Goal: Information Seeking & Learning: Learn about a topic

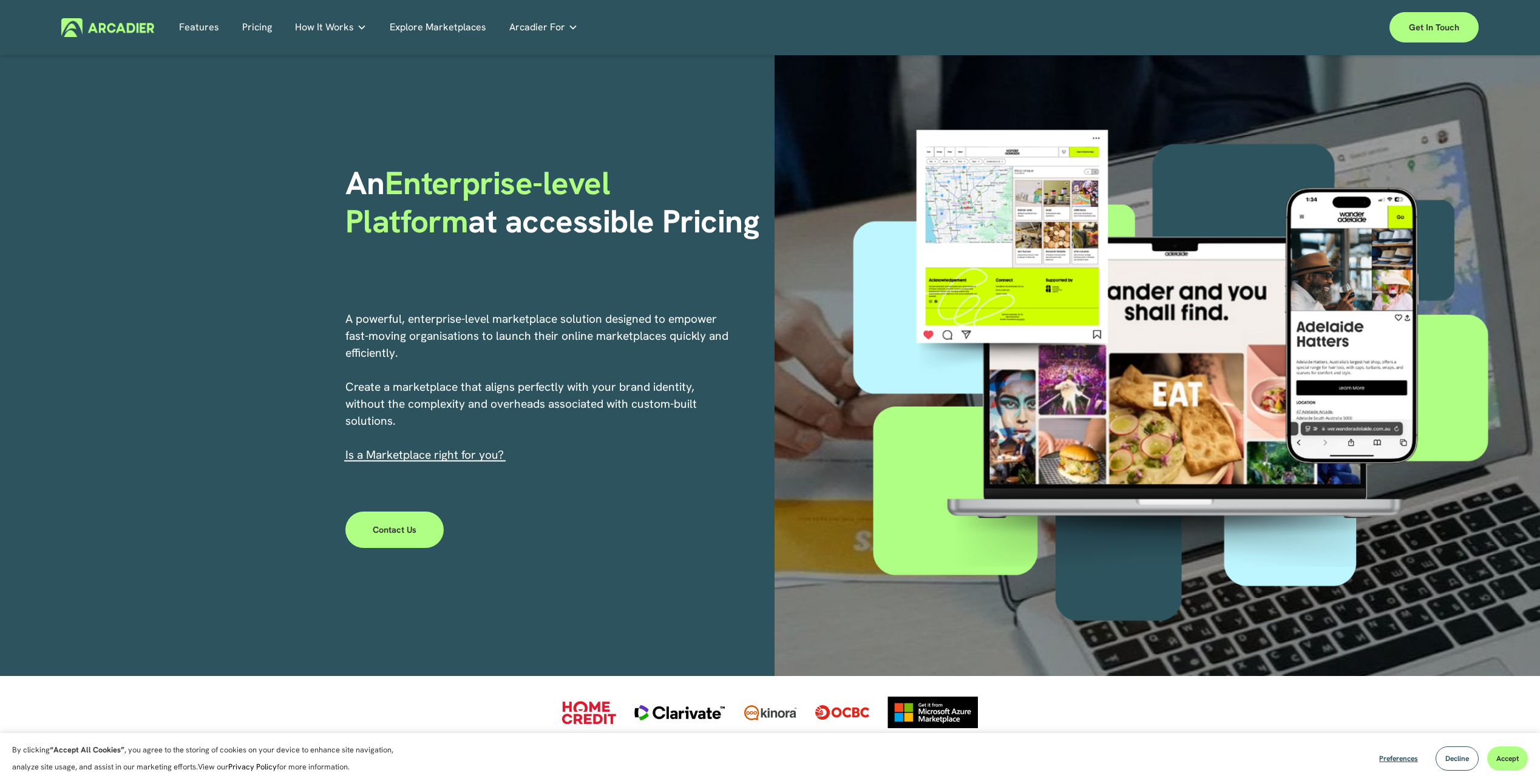
click at [430, 23] on link "Explore Marketplaces" at bounding box center [438, 27] width 97 height 19
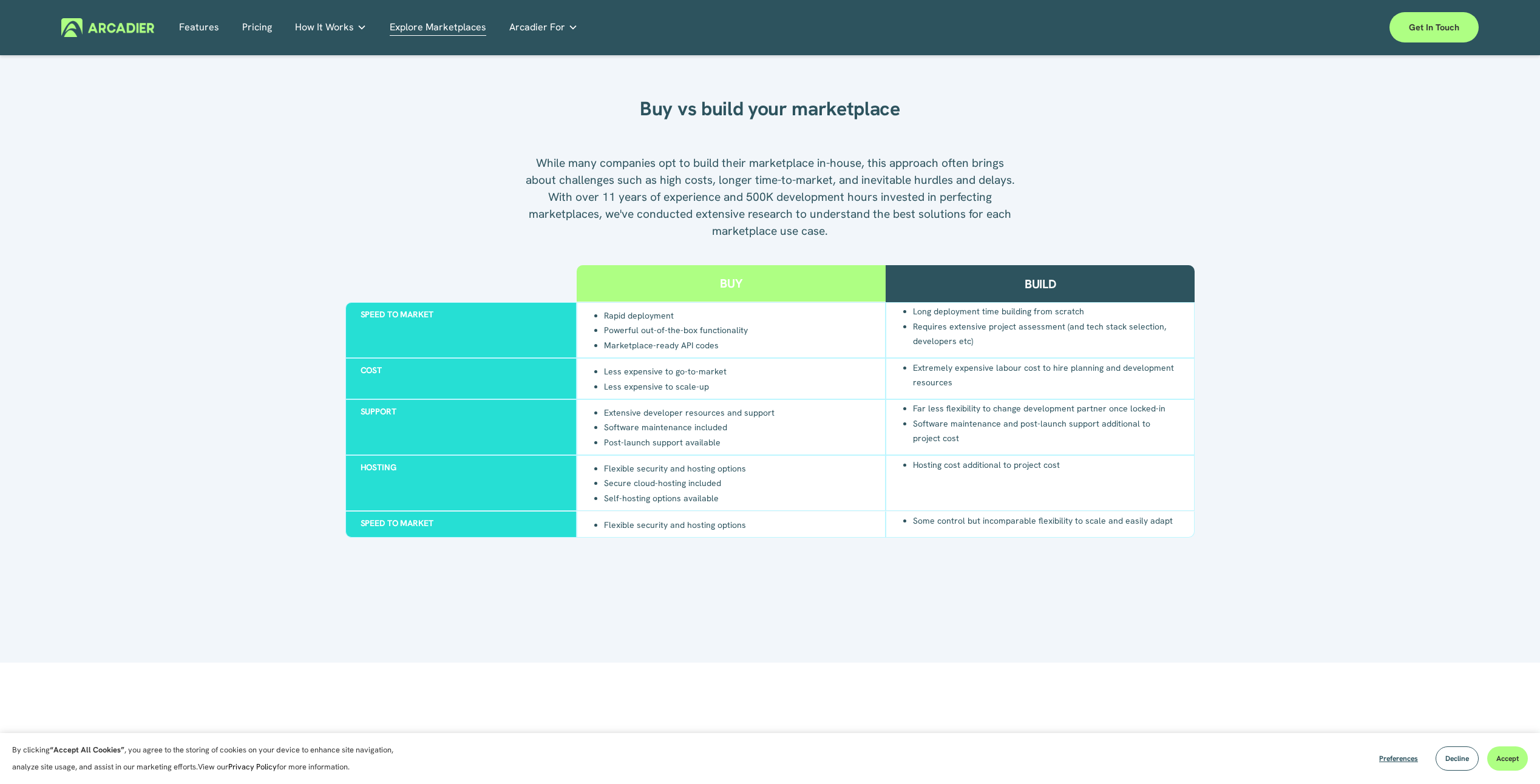
scroll to position [1092, 0]
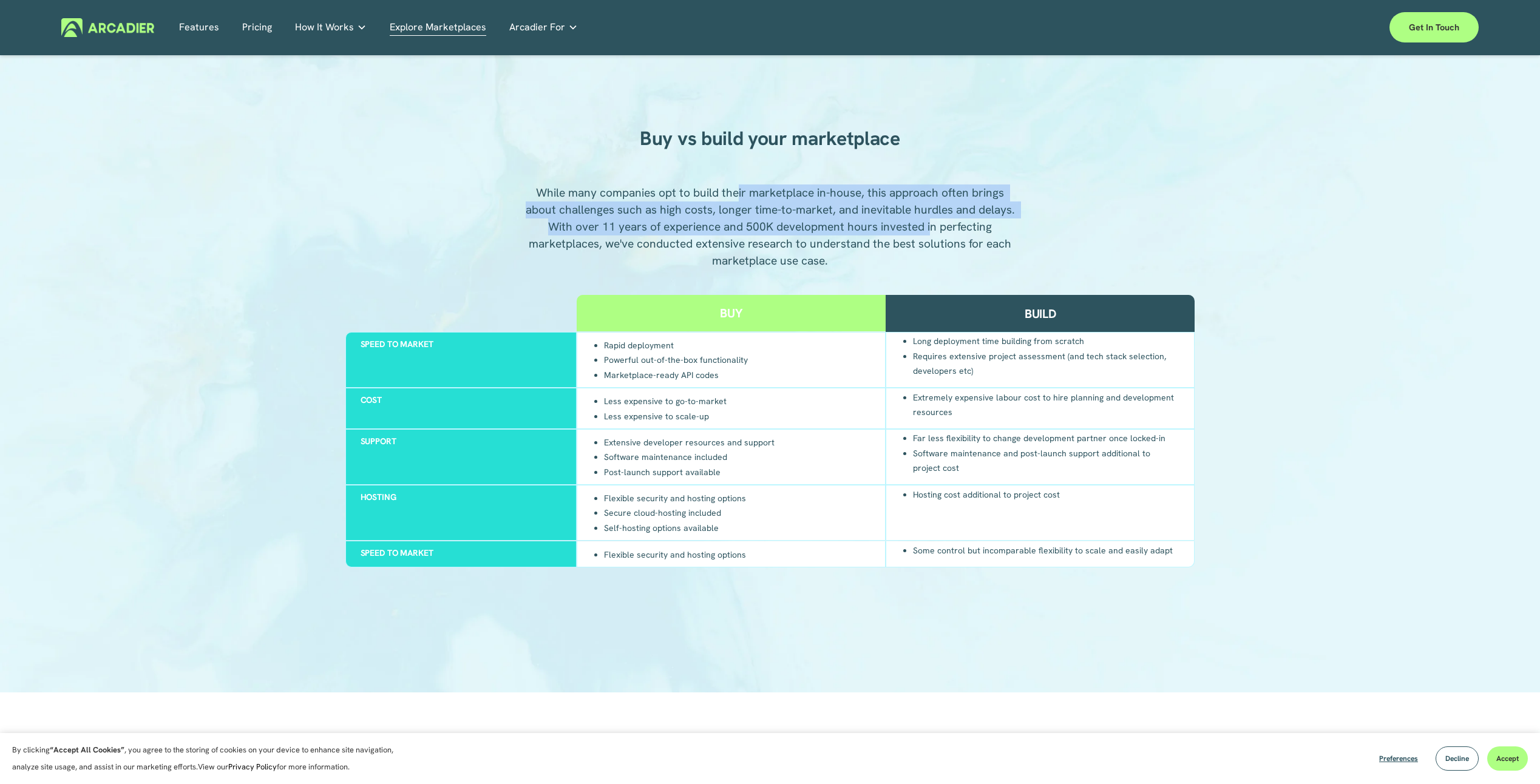
drag, startPoint x: 737, startPoint y: 192, endPoint x: 930, endPoint y: 222, distance: 195.3
click at [930, 222] on p "While many companies opt to build their marketplace in-house, this approach oft…" at bounding box center [770, 226] width 493 height 85
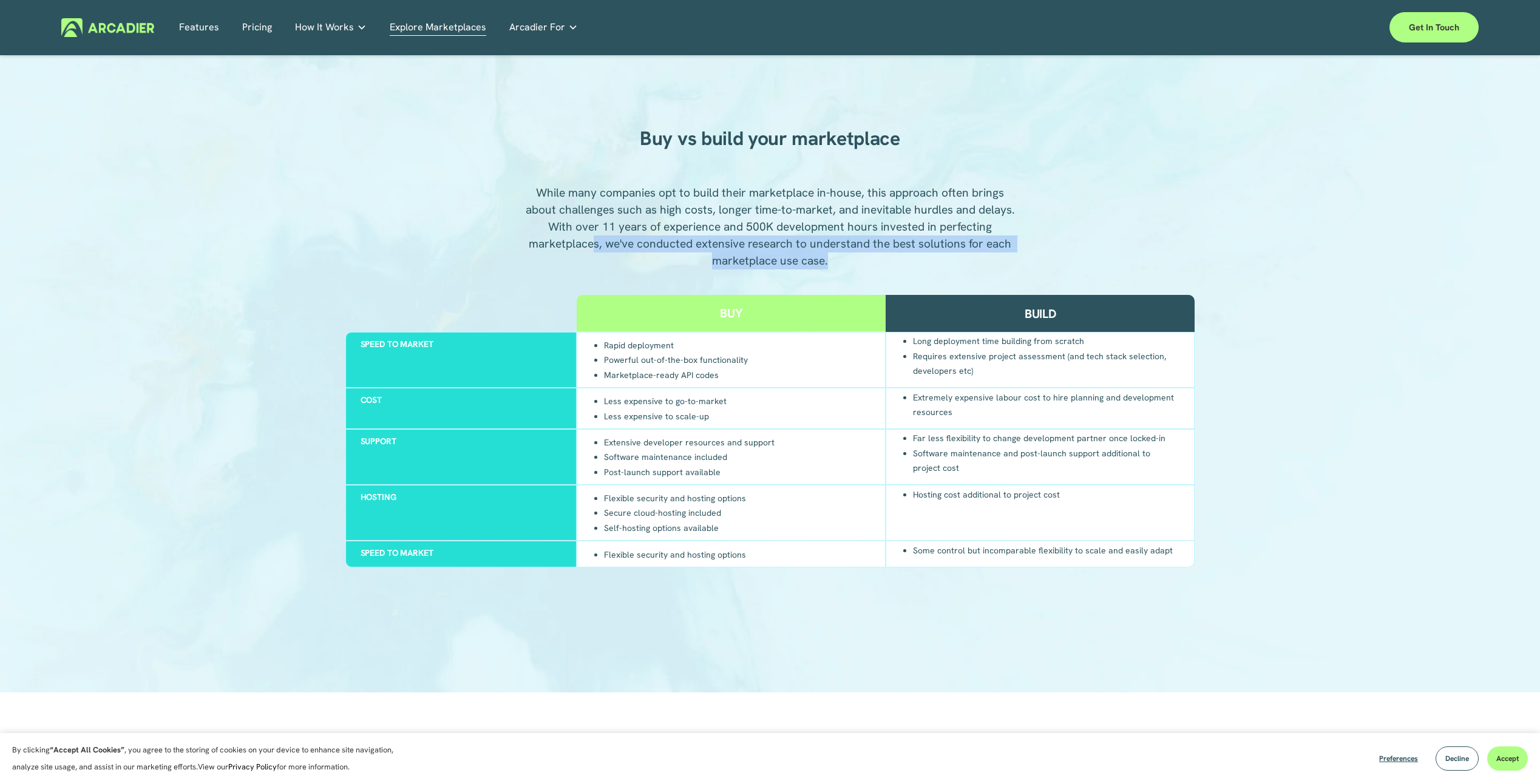
drag, startPoint x: 593, startPoint y: 247, endPoint x: 879, endPoint y: 268, distance: 286.8
click at [879, 268] on p "While many companies opt to build their marketplace in-house, this approach oft…" at bounding box center [770, 226] width 493 height 85
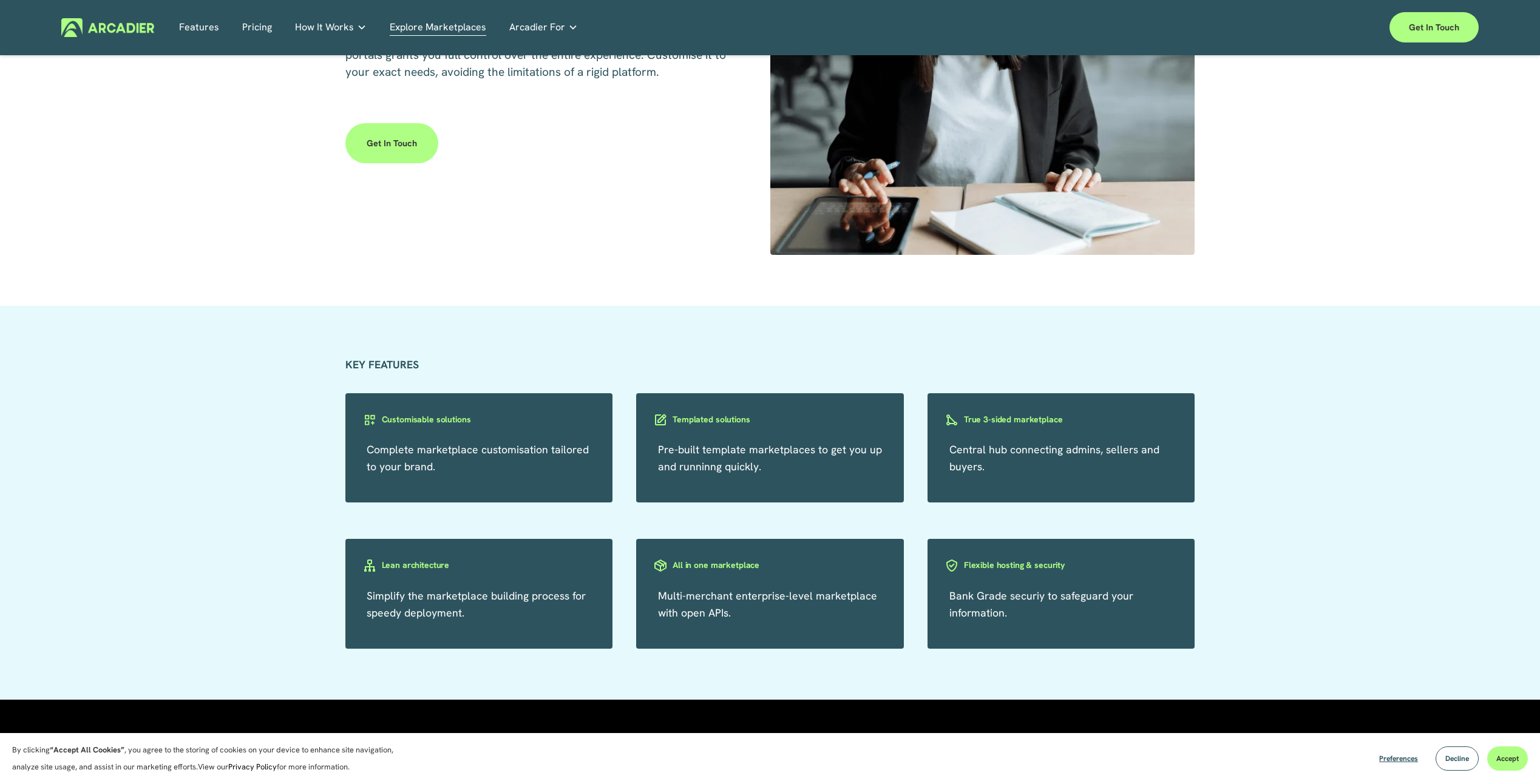
scroll to position [2063, 0]
